Goal: Navigation & Orientation: Understand site structure

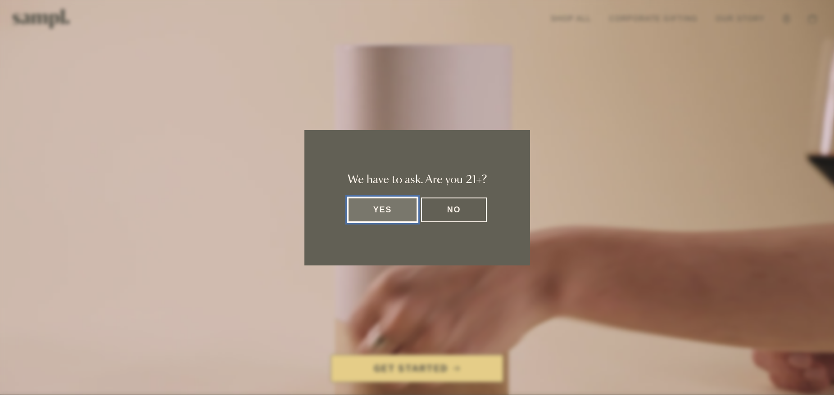
click at [380, 218] on button "Yes" at bounding box center [383, 210] width 70 height 25
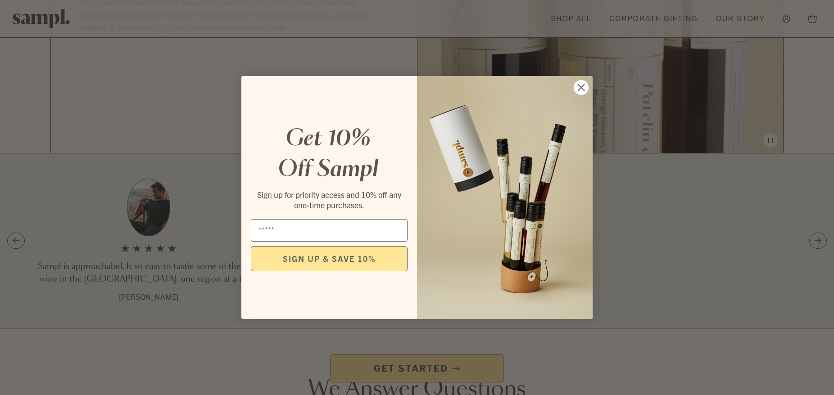
scroll to position [1175, 0]
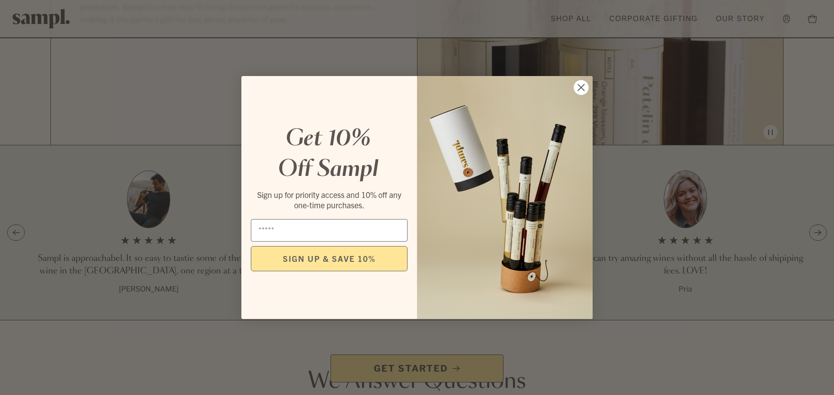
click at [584, 89] on circle "Close dialog" at bounding box center [581, 87] width 15 height 15
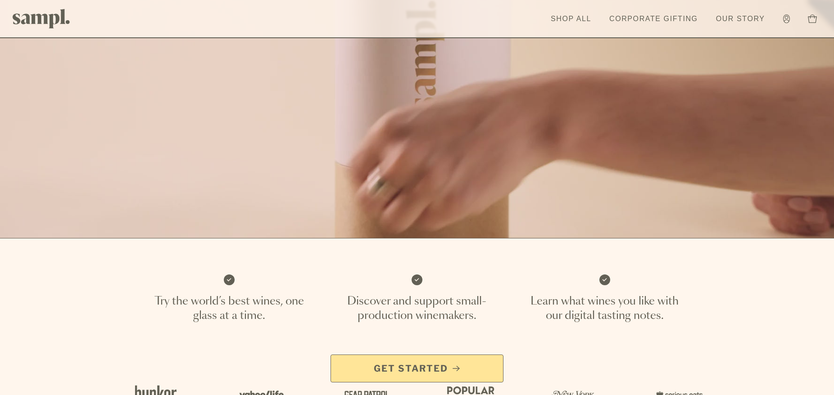
scroll to position [0, 0]
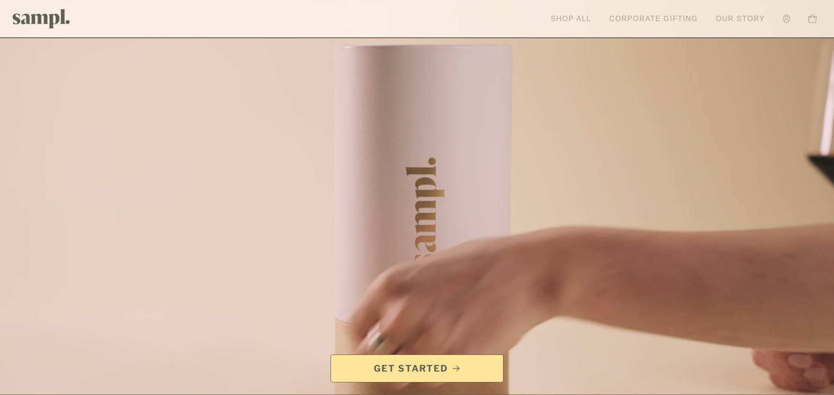
click at [740, 18] on link "Our Story" at bounding box center [741, 19] width 58 height 20
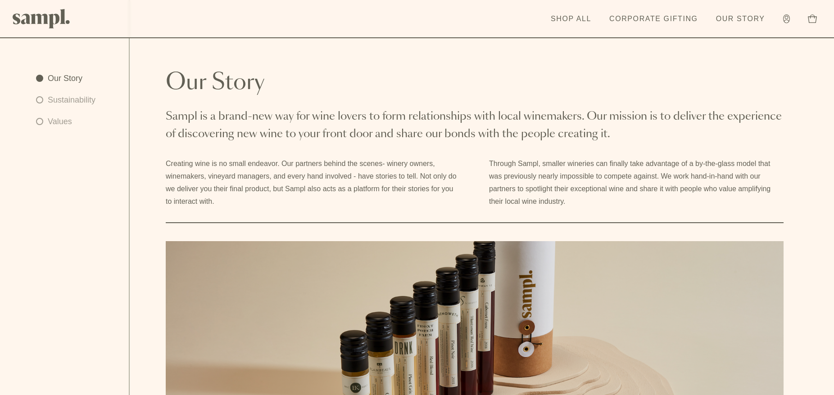
click at [62, 20] on img at bounding box center [42, 18] width 58 height 19
